Goal: Find specific page/section

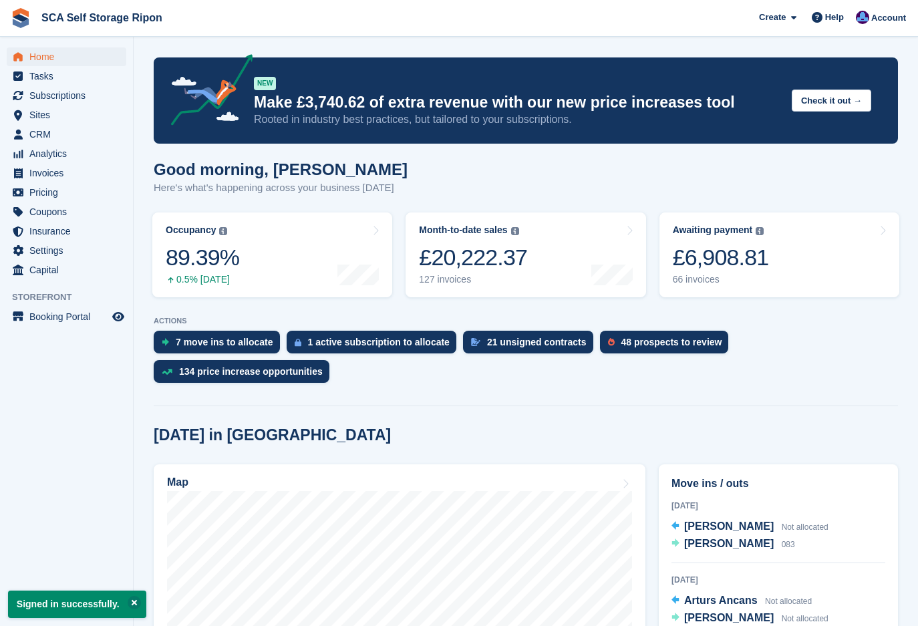
scroll to position [117, 0]
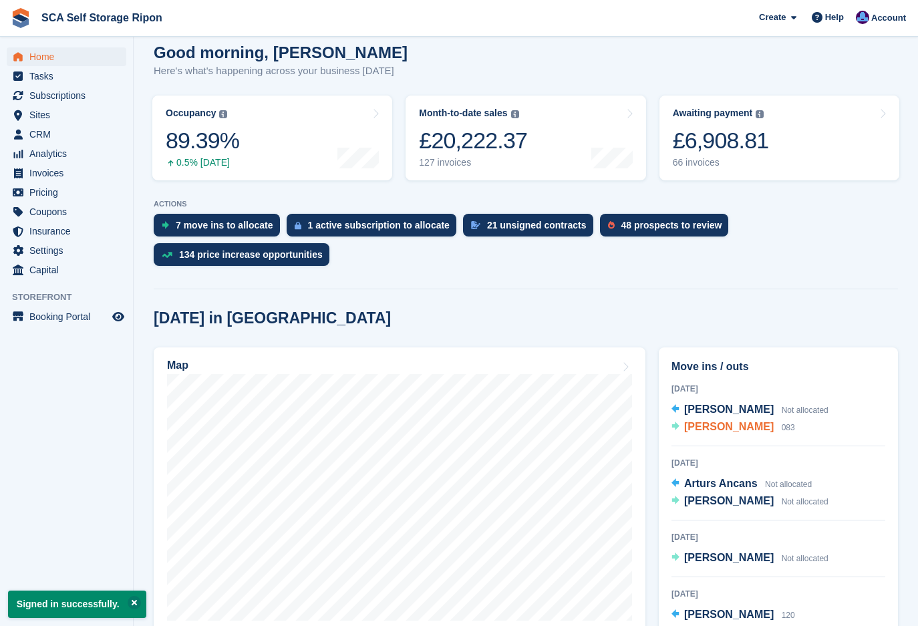
click at [693, 421] on span "[PERSON_NAME]" at bounding box center [728, 426] width 89 height 11
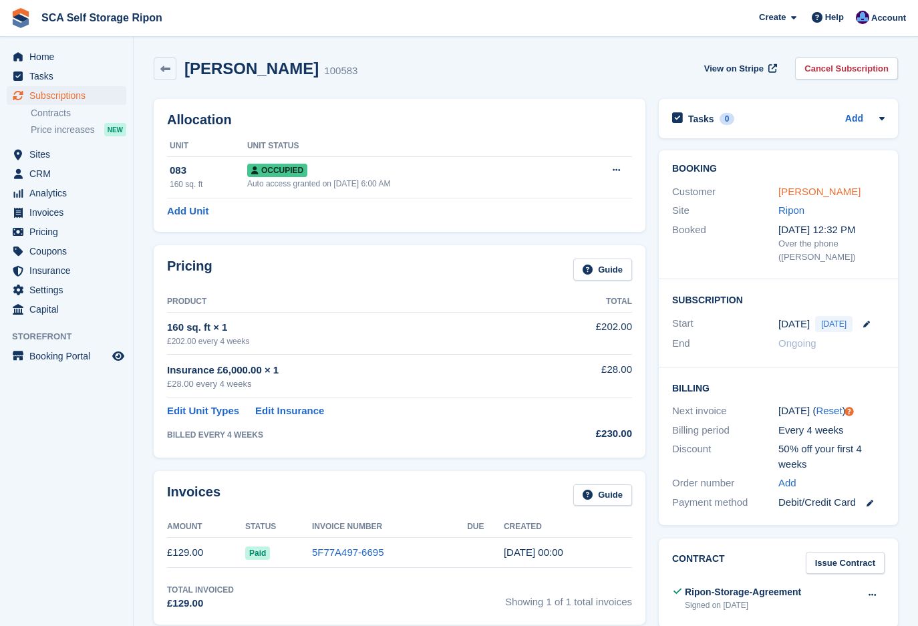
click at [794, 188] on link "[PERSON_NAME]" at bounding box center [819, 191] width 82 height 11
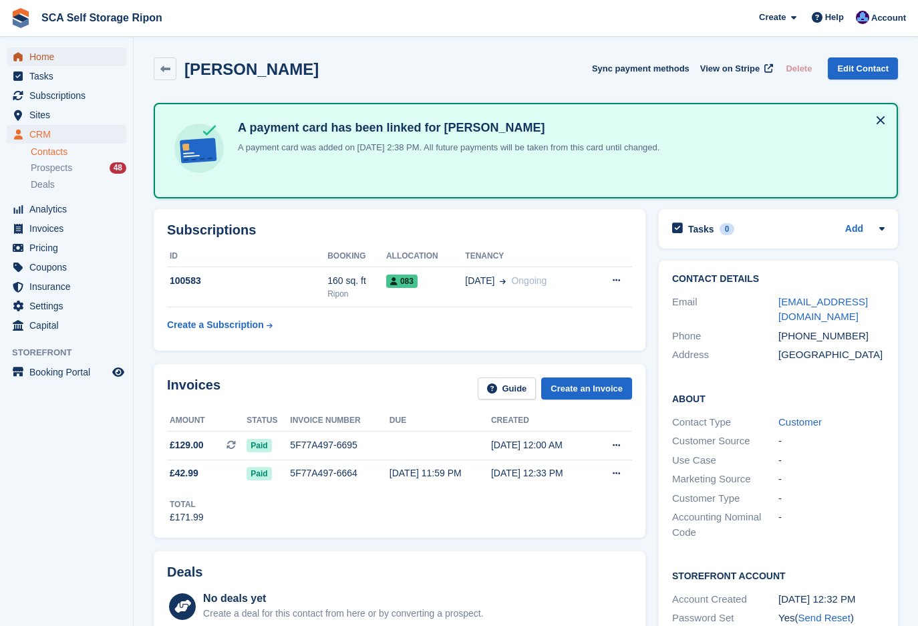
click at [41, 58] on span "Home" at bounding box center [69, 56] width 80 height 19
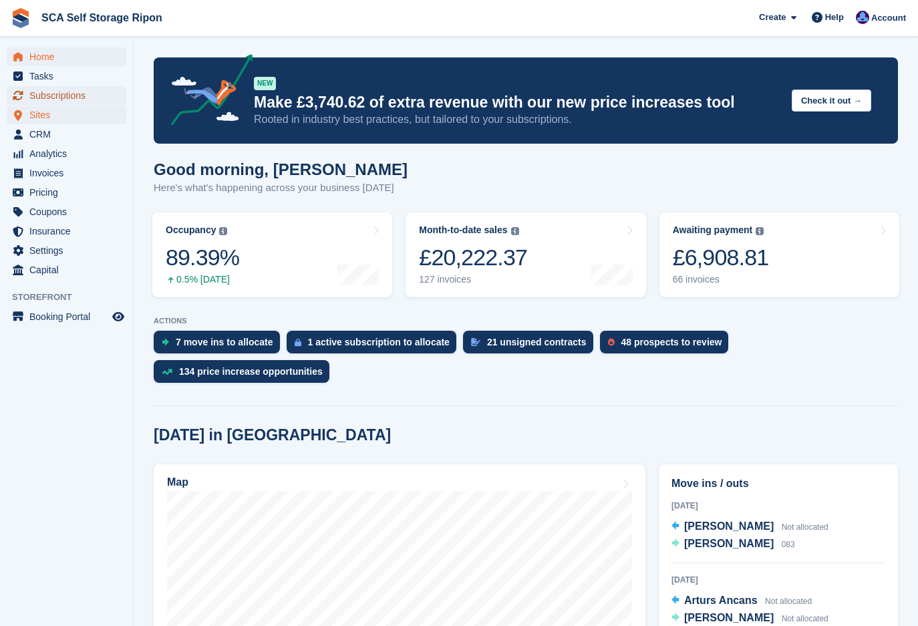
drag, startPoint x: 60, startPoint y: 100, endPoint x: 48, endPoint y: 111, distance: 16.5
click at [60, 100] on span "Subscriptions" at bounding box center [69, 95] width 80 height 19
